Goal: Task Accomplishment & Management: Manage account settings

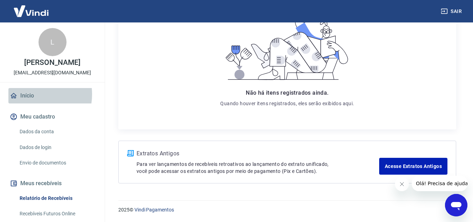
click at [30, 102] on link "Início" at bounding box center [52, 95] width 88 height 15
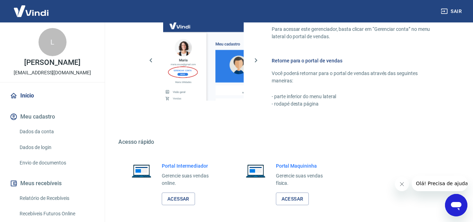
scroll to position [395, 0]
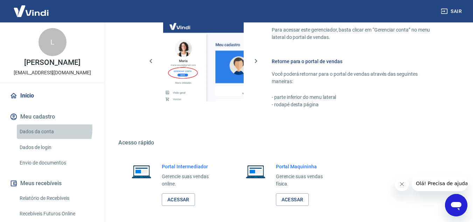
click at [40, 136] on link "Dados da conta" at bounding box center [57, 131] width 80 height 14
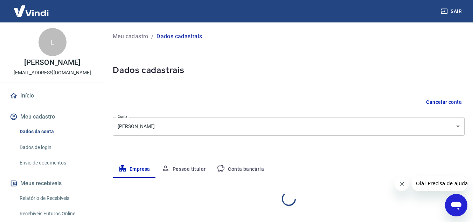
select select "RJ"
select select "business"
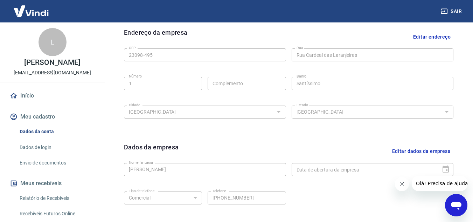
scroll to position [283, 0]
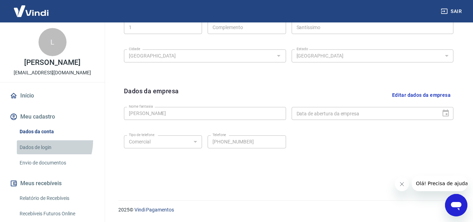
click at [37, 148] on link "Dados de login" at bounding box center [57, 147] width 80 height 14
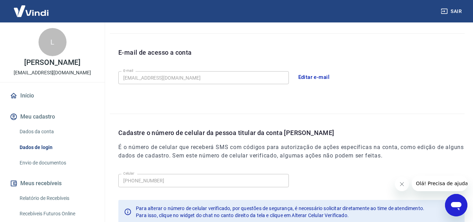
scroll to position [227, 0]
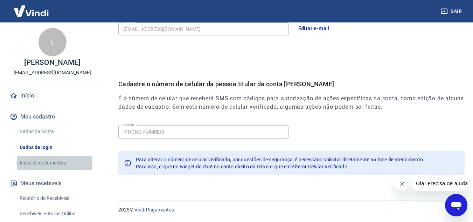
click at [51, 170] on link "Envio de documentos" at bounding box center [57, 163] width 80 height 14
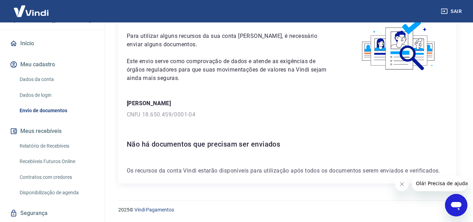
scroll to position [53, 0]
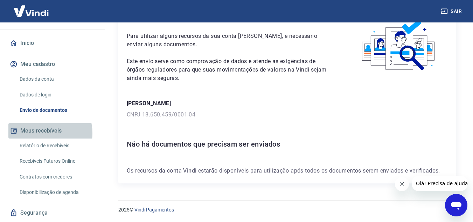
click at [45, 138] on button "Meus recebíveis" at bounding box center [52, 130] width 88 height 15
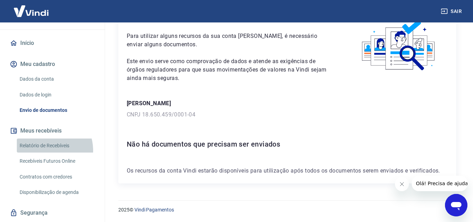
click at [46, 153] on link "Relatório de Recebíveis" at bounding box center [57, 145] width 80 height 14
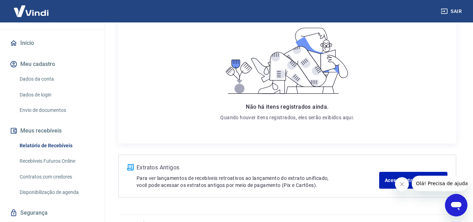
scroll to position [126, 0]
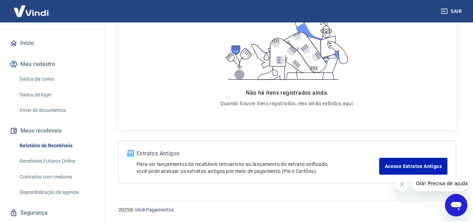
click at [42, 164] on link "Recebíveis Futuros Online" at bounding box center [57, 161] width 80 height 14
